Goal: Task Accomplishment & Management: Use online tool/utility

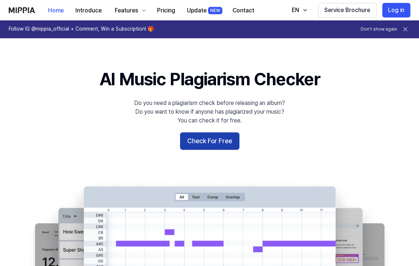
click at [217, 139] on button "Check For Free" at bounding box center [209, 140] width 59 height 17
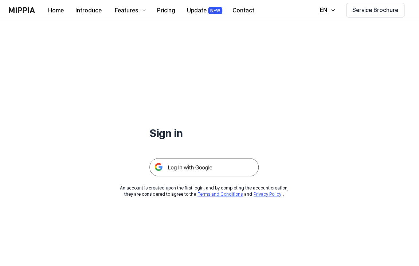
click at [201, 171] on img at bounding box center [203, 167] width 109 height 18
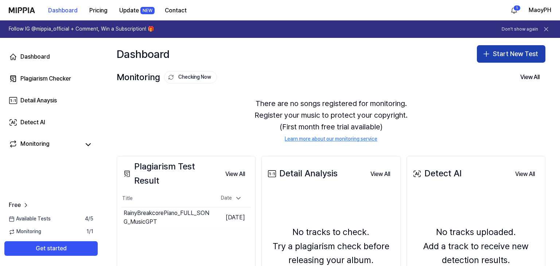
click at [422, 54] on button "Start New Test" at bounding box center [511, 53] width 69 height 17
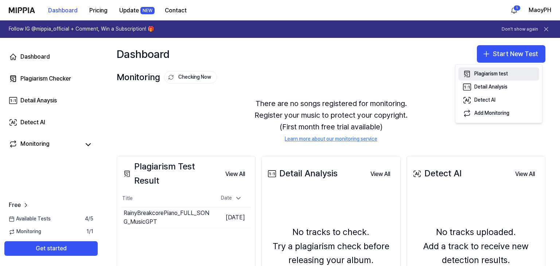
click at [422, 77] on div "Plagiarism test" at bounding box center [491, 73] width 34 height 7
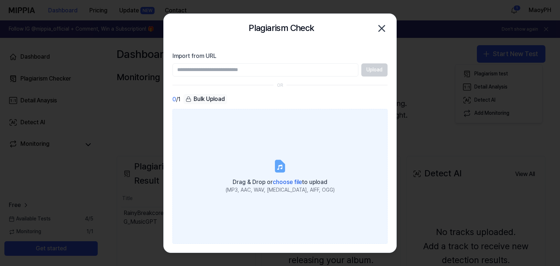
click at [311, 135] on label "Drag & Drop or choose file to upload (MP3, AAC, WAV, FLAC, AIFF, OGG)" at bounding box center [279, 176] width 215 height 135
click at [0, 0] on input "Drag & Drop or choose file to upload (MP3, AAC, WAV, FLAC, AIFF, OGG)" at bounding box center [0, 0] width 0 height 0
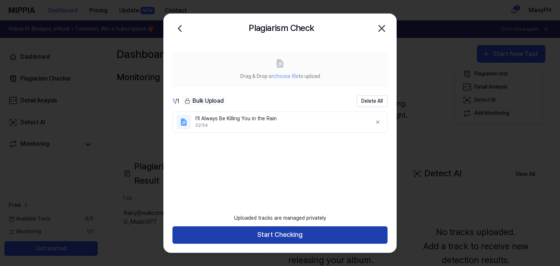
click at [285, 226] on button "Start Checking" at bounding box center [279, 234] width 215 height 17
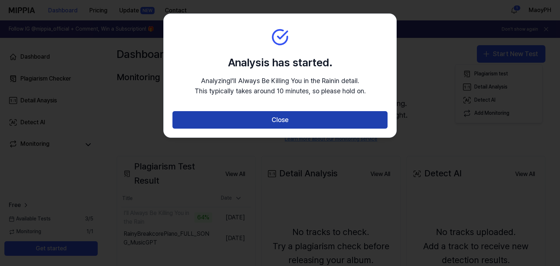
click at [281, 121] on button "Close" at bounding box center [279, 119] width 215 height 17
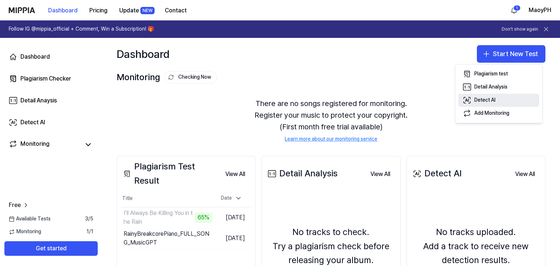
click at [422, 101] on div "Detect AI" at bounding box center [484, 100] width 21 height 7
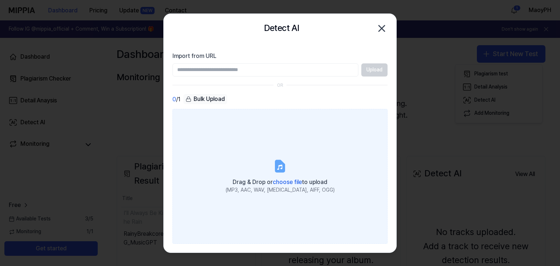
click at [295, 126] on label "Drag & Drop or choose file to upload (MP3, AAC, WAV, FLAC, AIFF, OGG)" at bounding box center [279, 176] width 215 height 135
click at [0, 0] on input "Drag & Drop or choose file to upload (MP3, AAC, WAV, FLAC, AIFF, OGG)" at bounding box center [0, 0] width 0 height 0
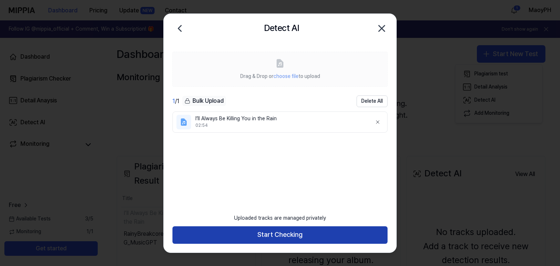
click at [278, 235] on button "Start Checking" at bounding box center [279, 234] width 215 height 17
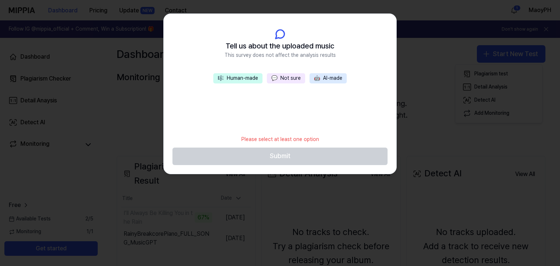
click at [282, 94] on div "🎼 Human-made 💬 Not sure 🤖 AI-made" at bounding box center [280, 102] width 233 height 58
click at [254, 83] on button "🎼 Human-made" at bounding box center [237, 78] width 49 height 10
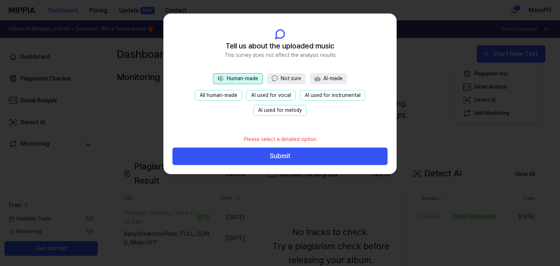
click at [319, 94] on button "AI used for instrumental" at bounding box center [332, 95] width 65 height 11
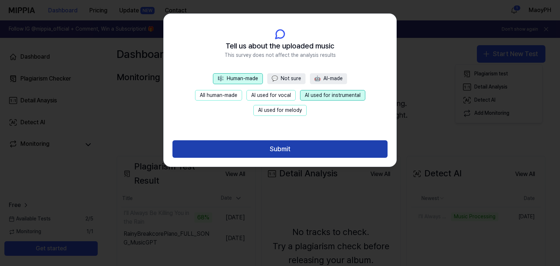
click at [310, 145] on button "Submit" at bounding box center [279, 148] width 215 height 17
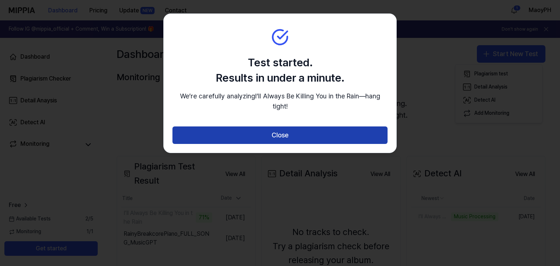
click at [302, 137] on button "Close" at bounding box center [279, 134] width 215 height 17
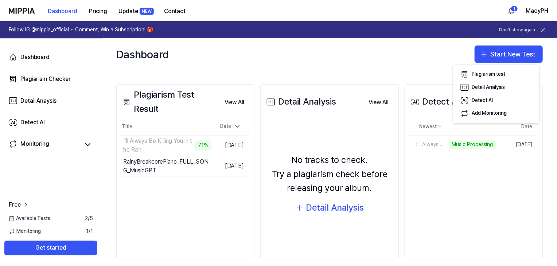
scroll to position [73, 0]
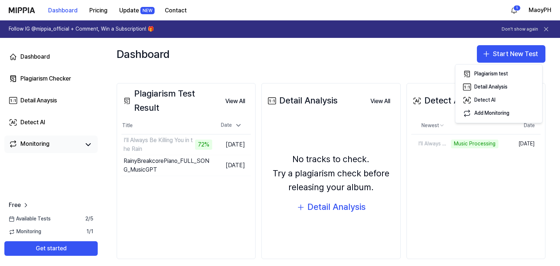
click at [55, 143] on link "Monitoring" at bounding box center [44, 145] width 71 height 10
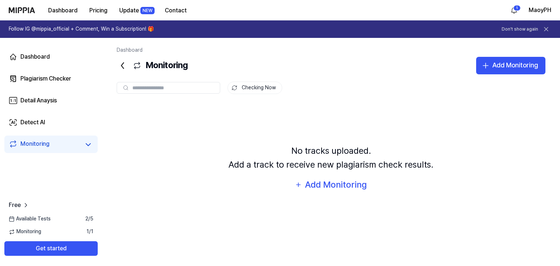
click at [156, 105] on div "No tracks uploaded. Add a track to receive new plagiarism check results. Add Mo…" at bounding box center [331, 168] width 429 height 129
click at [73, 221] on div "Available Tests 2 / 5" at bounding box center [51, 218] width 102 height 7
click at [71, 229] on div "Monitoring 1 / 1" at bounding box center [51, 231] width 102 height 7
click at [71, 230] on div "Monitoring 1 / 1" at bounding box center [51, 231] width 102 height 7
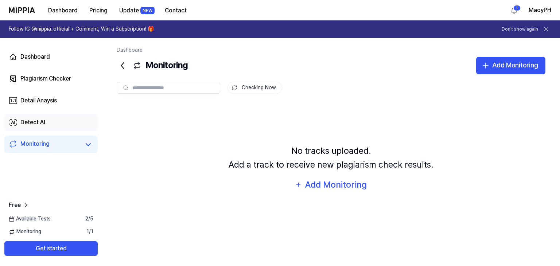
click at [35, 119] on div "Detect AI" at bounding box center [32, 122] width 25 height 9
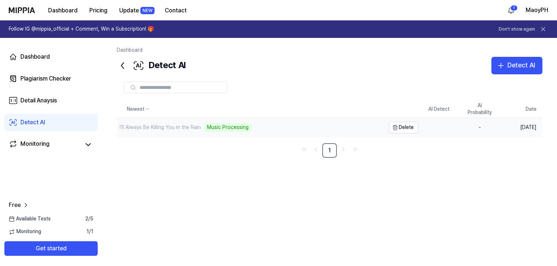
click at [259, 127] on div "I’ll Always Be Killing You in the Rain Music Processing" at bounding box center [251, 127] width 269 height 19
click at [194, 133] on div "I’ll Always Be Killing You in the Rain Music Processing" at bounding box center [251, 127] width 269 height 19
click at [422, 128] on td "-" at bounding box center [479, 127] width 41 height 19
click at [341, 147] on icon "Go to next page" at bounding box center [343, 149] width 7 height 9
click at [315, 149] on icon "Go to previous page" at bounding box center [315, 149] width 7 height 9
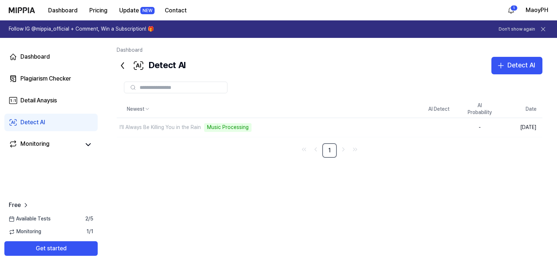
click at [52, 87] on div "Dashboard Plagiarism Checker Detail Anaysis Detect AI Monitoring" at bounding box center [51, 100] width 102 height 125
click at [73, 94] on link "Detail Anaysis" at bounding box center [50, 100] width 93 height 17
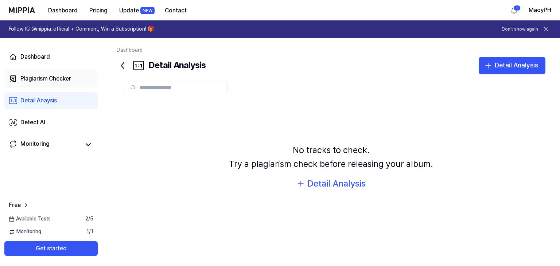
click at [74, 85] on link "Plagiarism Checker" at bounding box center [50, 78] width 93 height 17
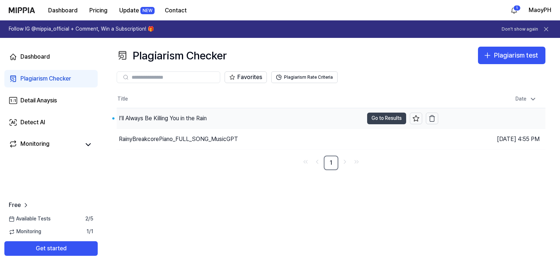
click at [381, 117] on button "Go to Results" at bounding box center [386, 119] width 39 height 12
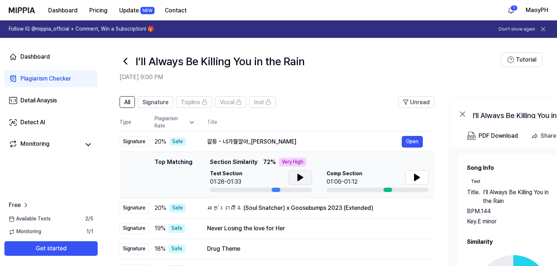
click at [307, 180] on button at bounding box center [300, 177] width 23 height 15
click at [305, 180] on button at bounding box center [300, 177] width 23 height 15
click at [418, 182] on icon at bounding box center [417, 177] width 9 height 9
click at [415, 182] on button at bounding box center [416, 177] width 23 height 15
click at [301, 176] on icon at bounding box center [300, 177] width 9 height 9
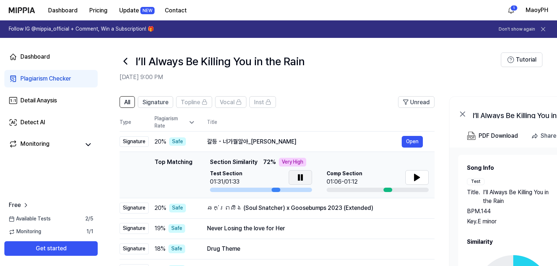
click at [309, 177] on button at bounding box center [300, 177] width 23 height 15
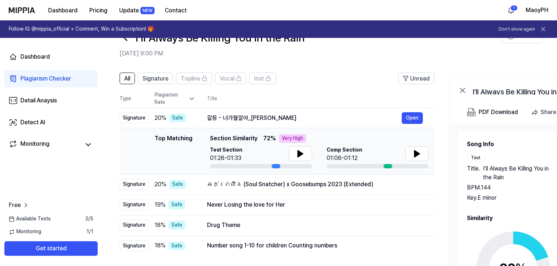
scroll to position [36, 0]
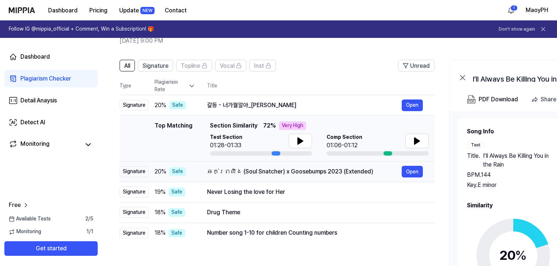
click at [218, 174] on div "ឆក់ព្រលឹង (Soul Snatcher) x Goosebumps 2023 (Extended)" at bounding box center [304, 171] width 195 height 9
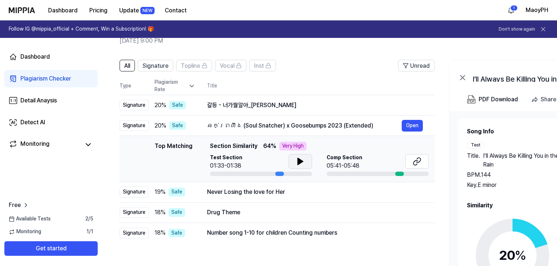
click at [304, 161] on icon at bounding box center [300, 161] width 9 height 9
click at [380, 160] on div "Comp Section 05:41-05:48" at bounding box center [378, 162] width 102 height 16
click at [419, 163] on icon at bounding box center [417, 161] width 9 height 9
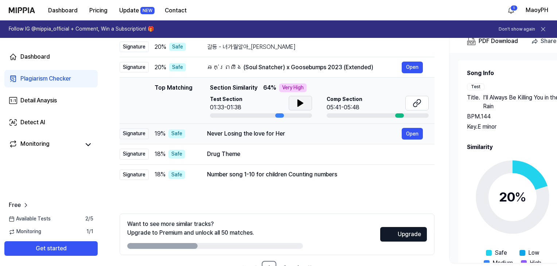
scroll to position [109, 0]
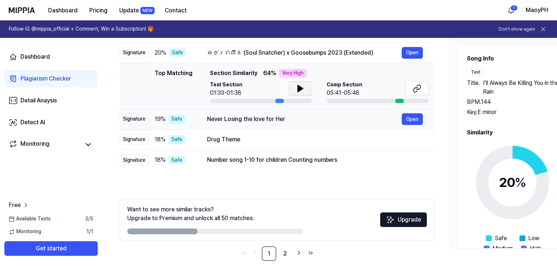
click at [301, 124] on div "Never Losing the love for Her Open" at bounding box center [315, 119] width 216 height 12
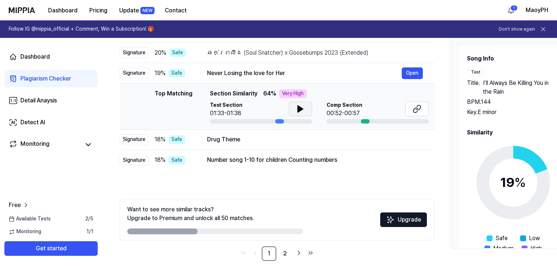
click at [300, 110] on icon at bounding box center [300, 109] width 5 height 7
click at [302, 109] on icon at bounding box center [300, 109] width 5 height 7
click at [422, 109] on button at bounding box center [416, 109] width 23 height 15
click at [257, 140] on div "Drug Theme" at bounding box center [304, 139] width 195 height 9
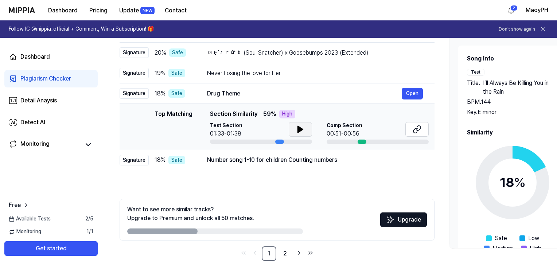
click at [300, 136] on button at bounding box center [300, 129] width 23 height 15
click at [311, 165] on div "Number song 1-10 for children Counting numbers Open" at bounding box center [315, 160] width 216 height 12
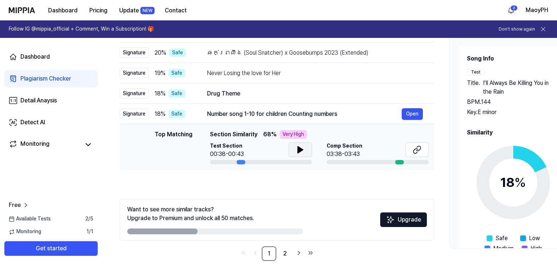
click at [296, 145] on icon at bounding box center [300, 149] width 9 height 9
click at [420, 152] on icon at bounding box center [417, 149] width 9 height 9
click at [303, 151] on icon at bounding box center [300, 149] width 9 height 9
click at [298, 151] on icon at bounding box center [300, 150] width 5 height 7
click at [298, 151] on icon at bounding box center [298, 150] width 1 height 6
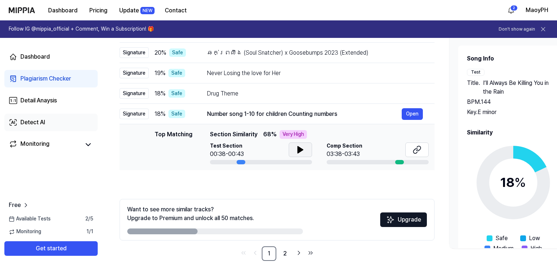
click at [85, 128] on link "Detect AI" at bounding box center [50, 122] width 93 height 17
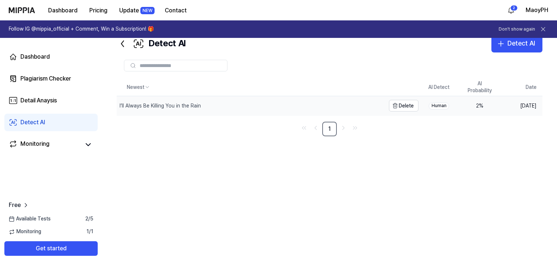
click at [347, 107] on div "I’ll Always Be Killing You in the Rain" at bounding box center [251, 105] width 269 height 19
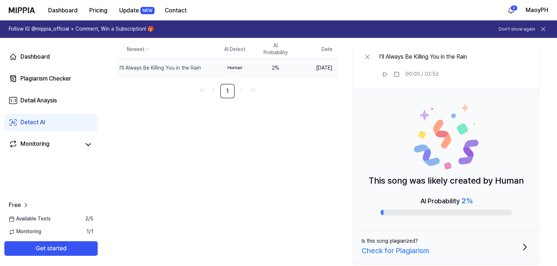
scroll to position [60, 0]
click at [387, 72] on icon at bounding box center [385, 74] width 6 height 6
